Goal: Information Seeking & Learning: Compare options

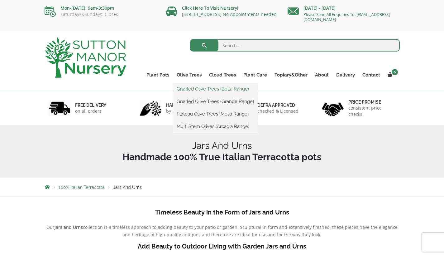
click at [196, 88] on link "Gnarled Olive Trees (Bella Range)" at bounding box center [215, 88] width 85 height 9
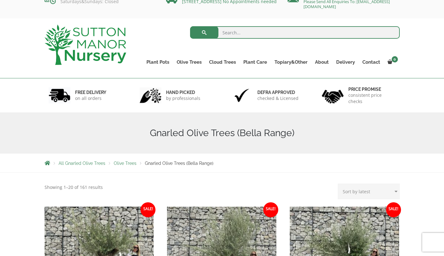
scroll to position [23, 0]
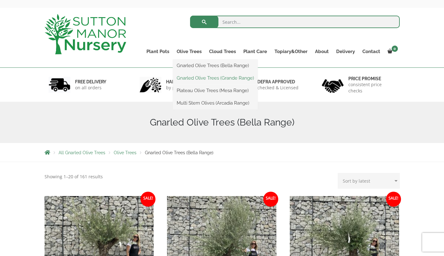
click at [194, 78] on link "Gnarled Olive Trees (Grande Range)" at bounding box center [215, 77] width 85 height 9
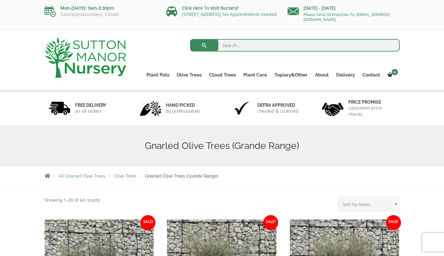
scroll to position [-3, 0]
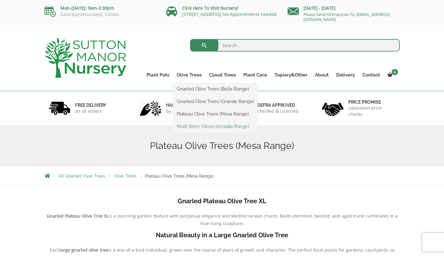
click at [192, 126] on link "Multi Stem Olives (Arcadia Range)" at bounding box center [215, 126] width 85 height 9
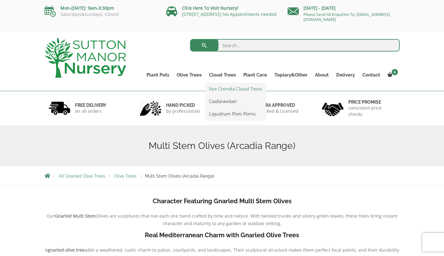
click at [223, 88] on link "Ilex Crenata Cloud Trees" at bounding box center [235, 88] width 60 height 9
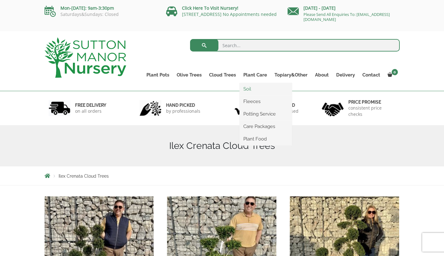
click at [252, 88] on link "Soil" at bounding box center [266, 88] width 52 height 9
